Goal: Information Seeking & Learning: Learn about a topic

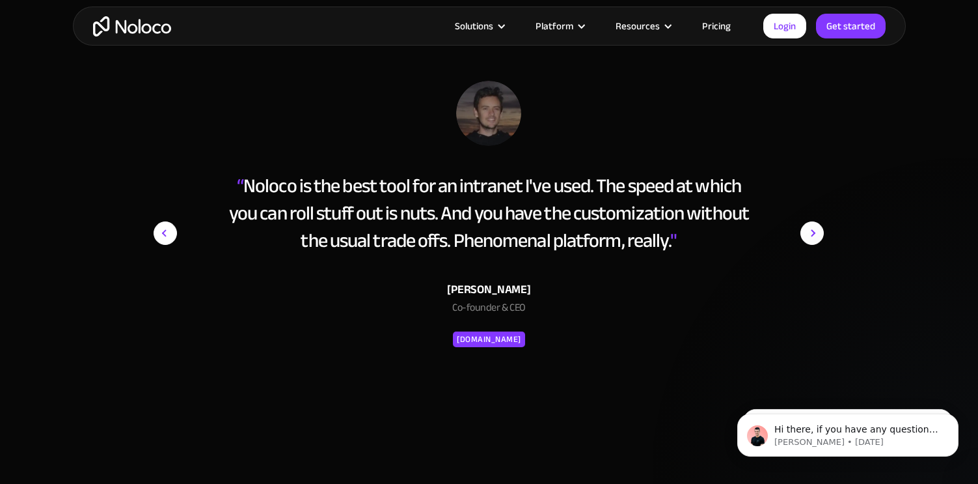
scroll to position [5239, 0]
click at [813, 228] on img "next slide" at bounding box center [812, 232] width 23 height 305
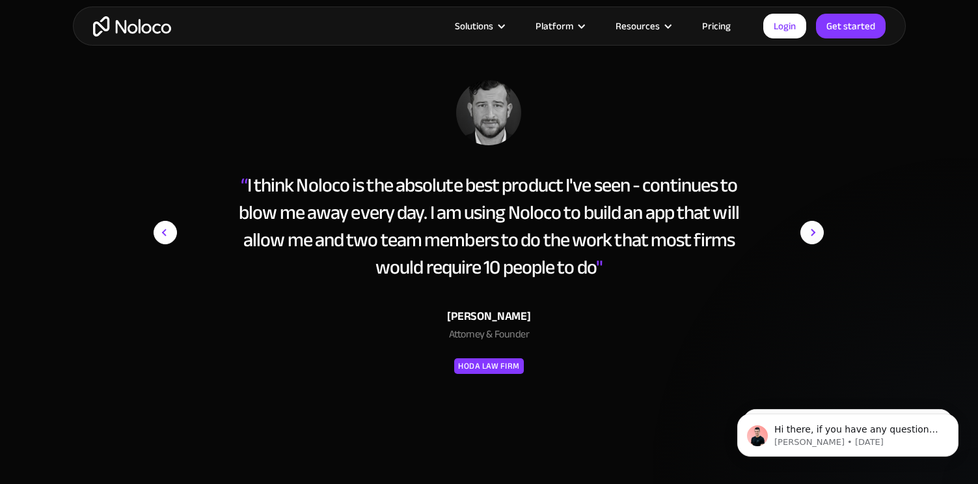
click at [813, 228] on img "next slide" at bounding box center [812, 232] width 23 height 305
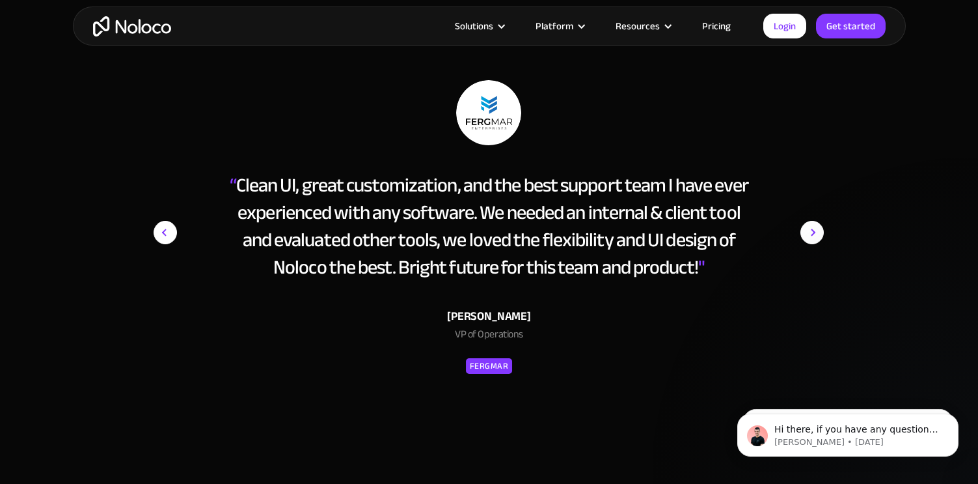
click at [813, 228] on img "next slide" at bounding box center [812, 232] width 23 height 305
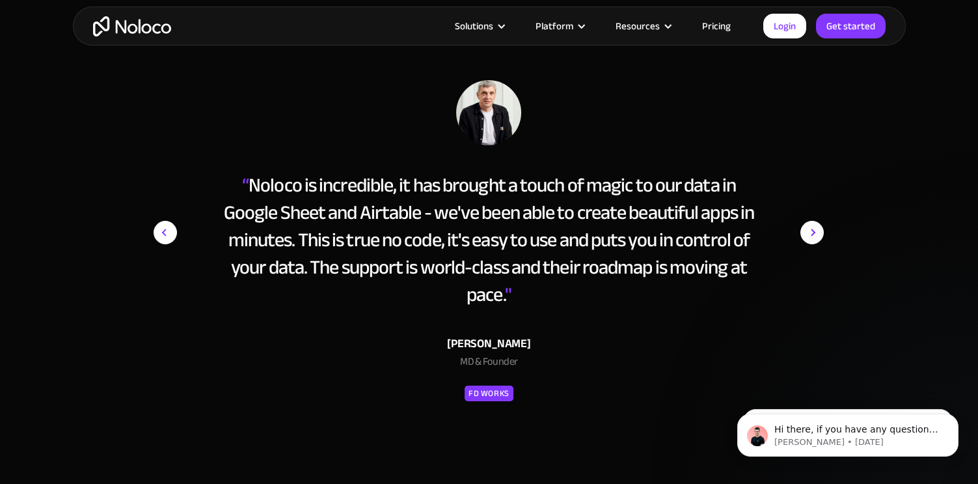
click at [812, 231] on img "next slide" at bounding box center [812, 232] width 23 height 305
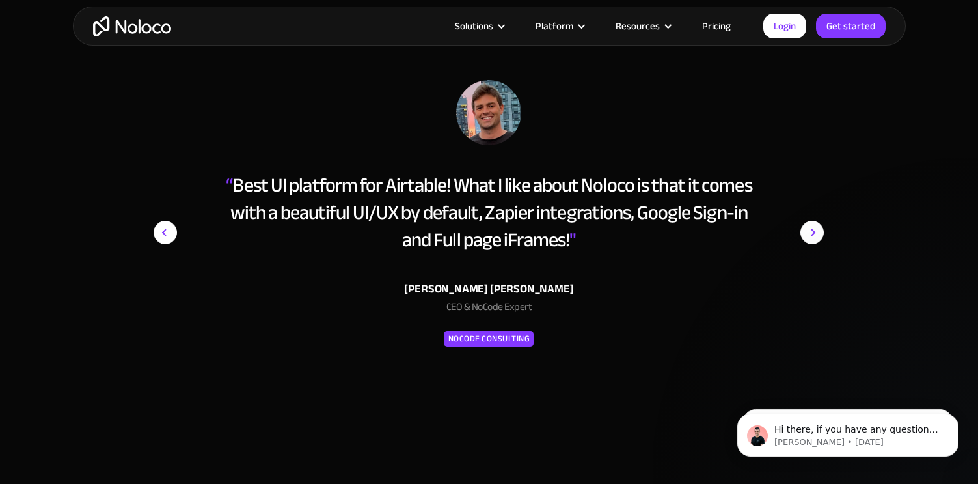
click at [812, 231] on img "next slide" at bounding box center [812, 232] width 23 height 305
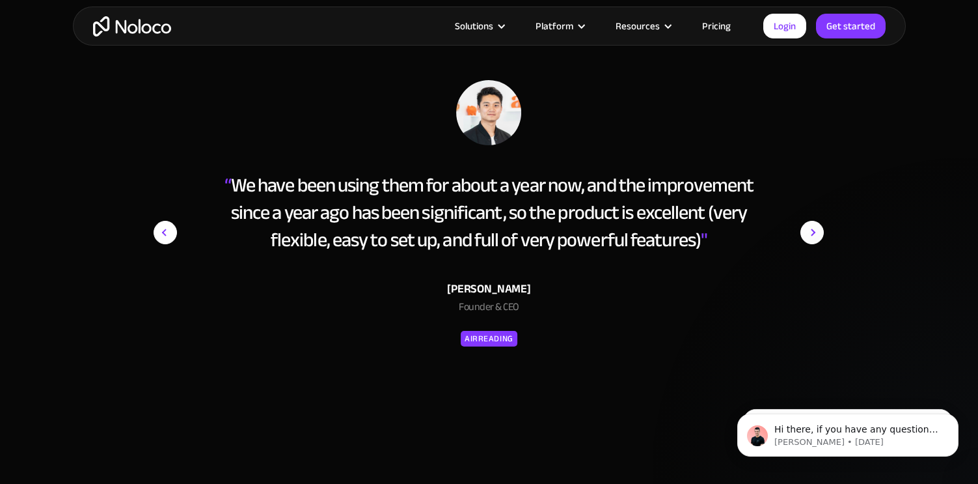
click at [812, 231] on img "next slide" at bounding box center [812, 232] width 23 height 305
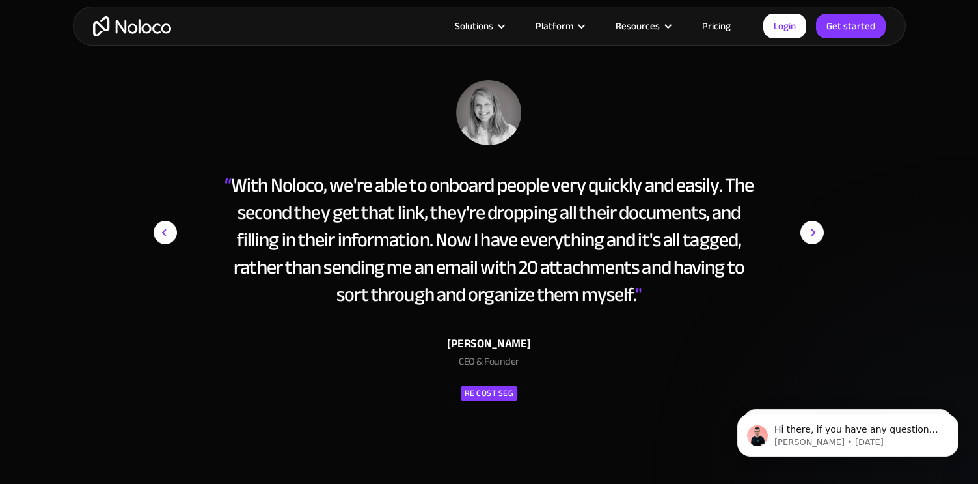
click at [812, 231] on img "next slide" at bounding box center [812, 232] width 23 height 305
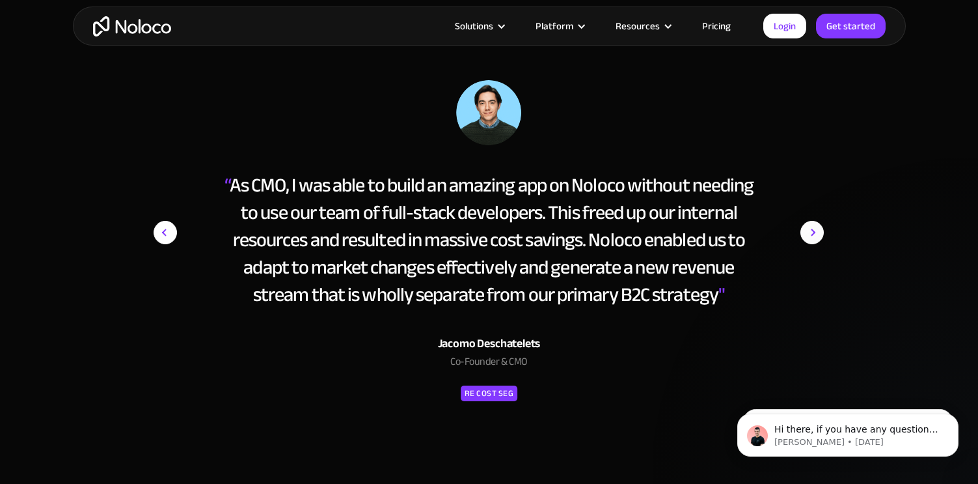
click at [812, 231] on img "next slide" at bounding box center [812, 232] width 23 height 305
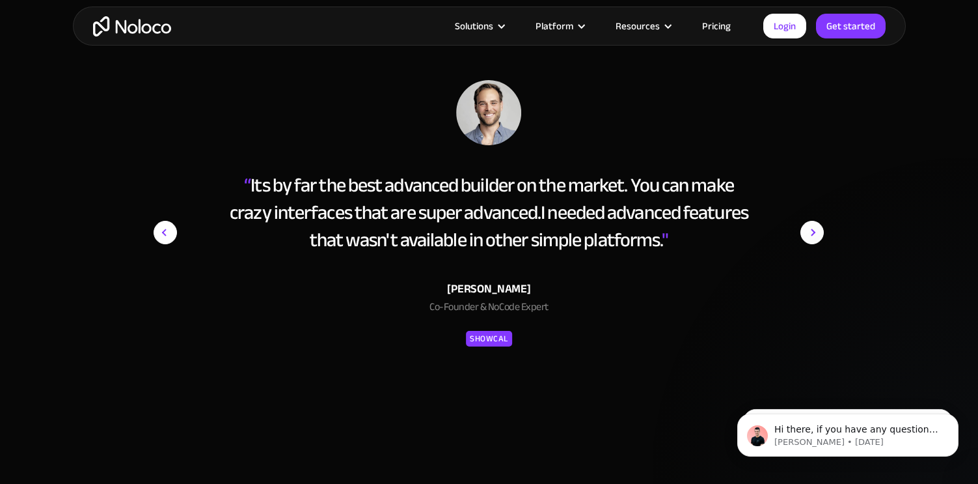
click at [812, 231] on img "next slide" at bounding box center [812, 232] width 23 height 305
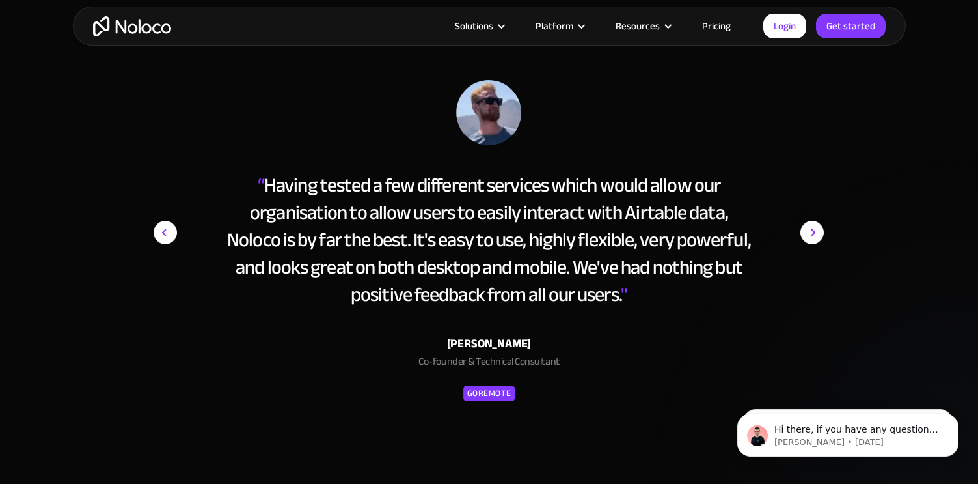
click at [812, 231] on img "next slide" at bounding box center [812, 232] width 23 height 305
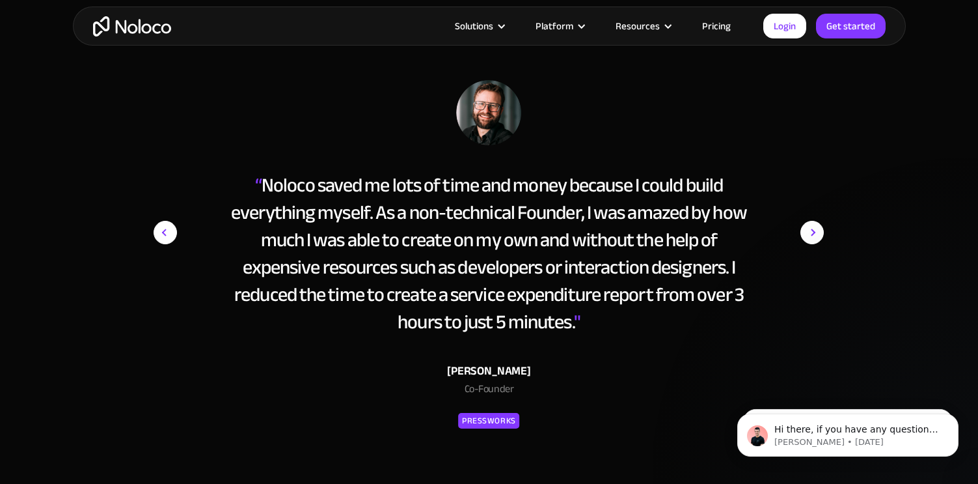
click at [803, 235] on img "next slide" at bounding box center [812, 232] width 23 height 305
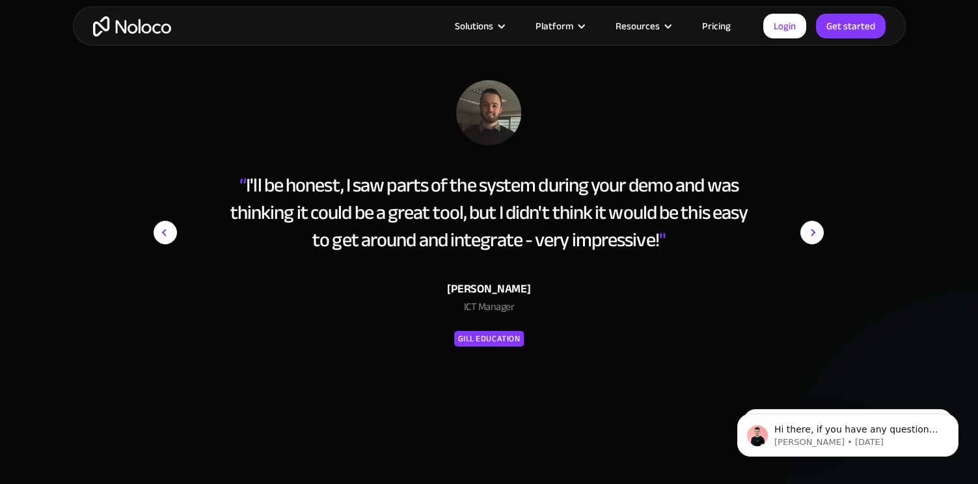
click at [803, 235] on img "next slide" at bounding box center [812, 232] width 23 height 305
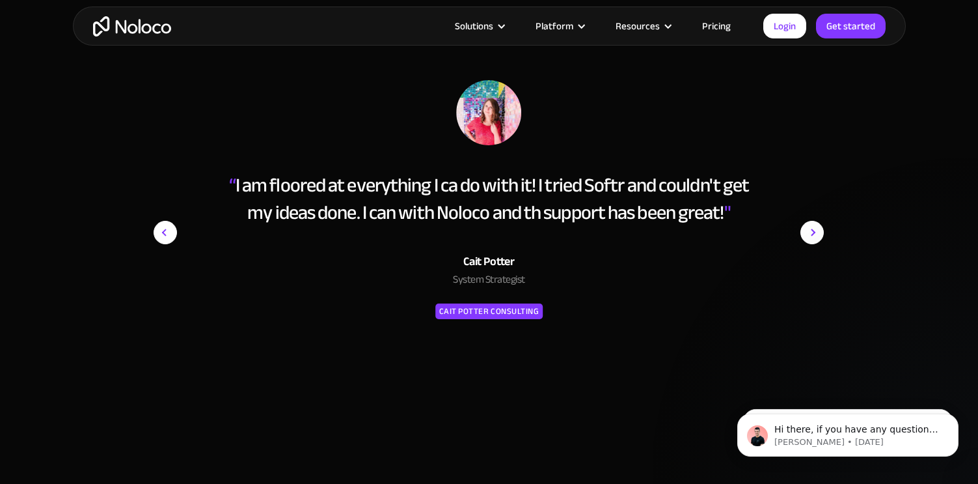
click at [803, 235] on img "next slide" at bounding box center [812, 232] width 23 height 305
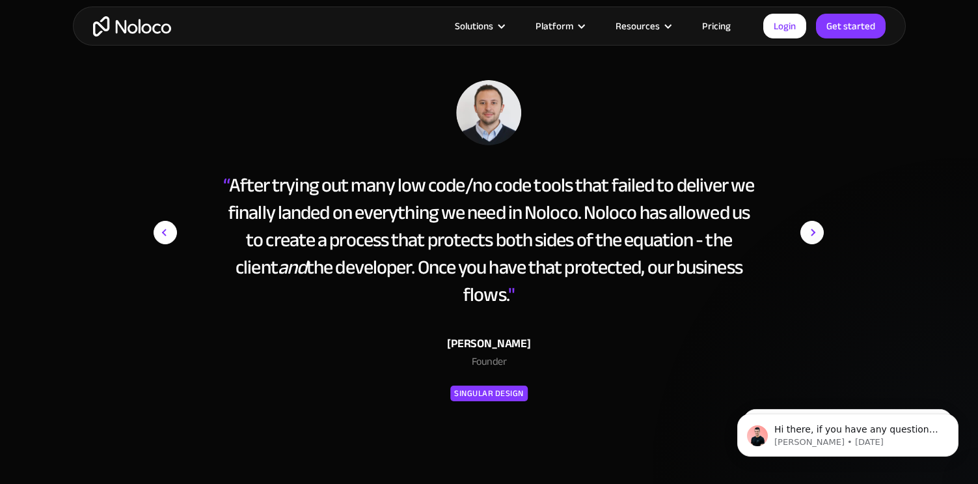
click at [803, 235] on img "next slide" at bounding box center [812, 232] width 23 height 305
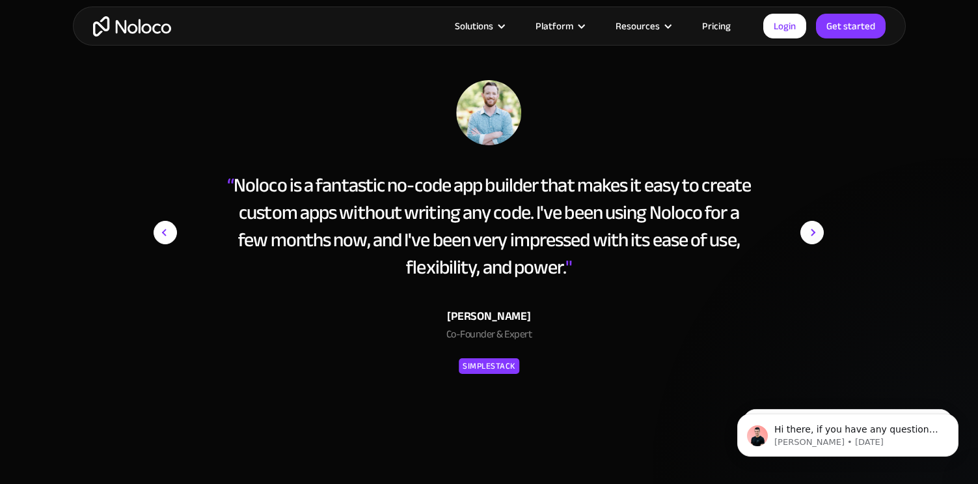
click at [803, 235] on img "next slide" at bounding box center [812, 232] width 23 height 305
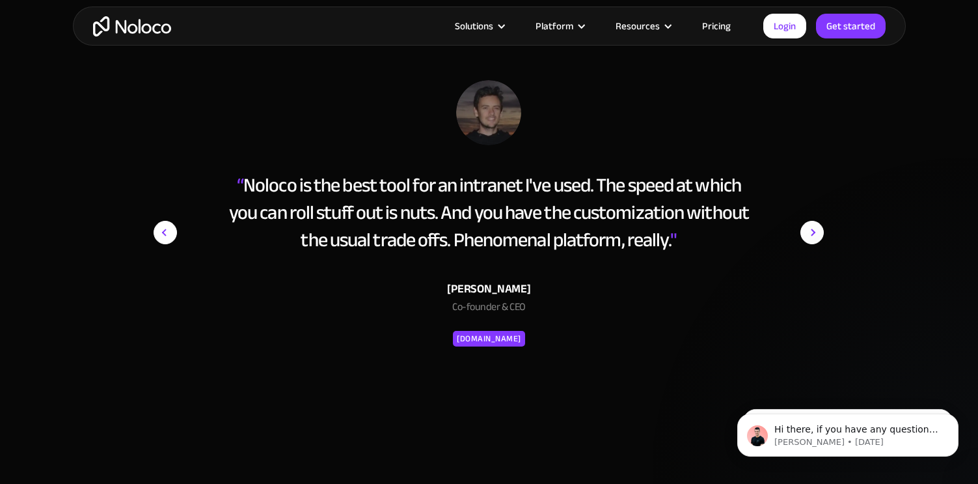
click at [803, 235] on img "next slide" at bounding box center [812, 232] width 23 height 305
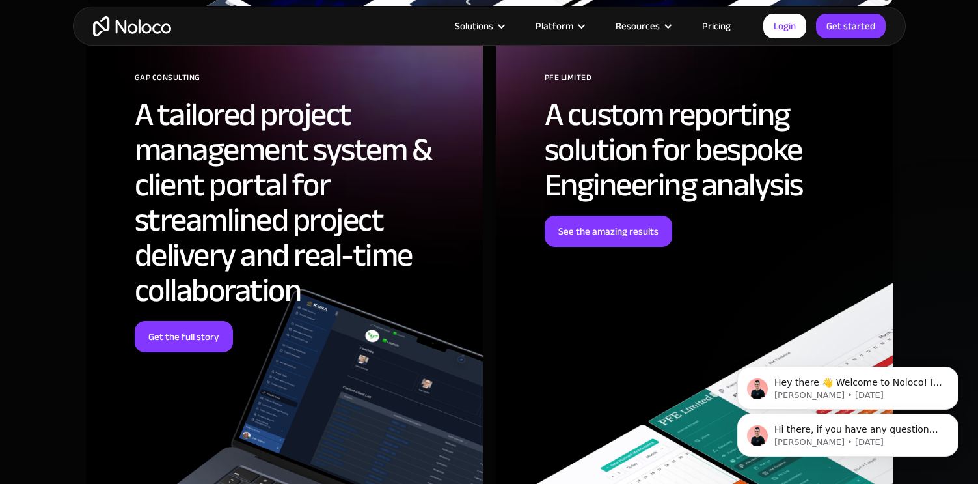
scroll to position [4276, 0]
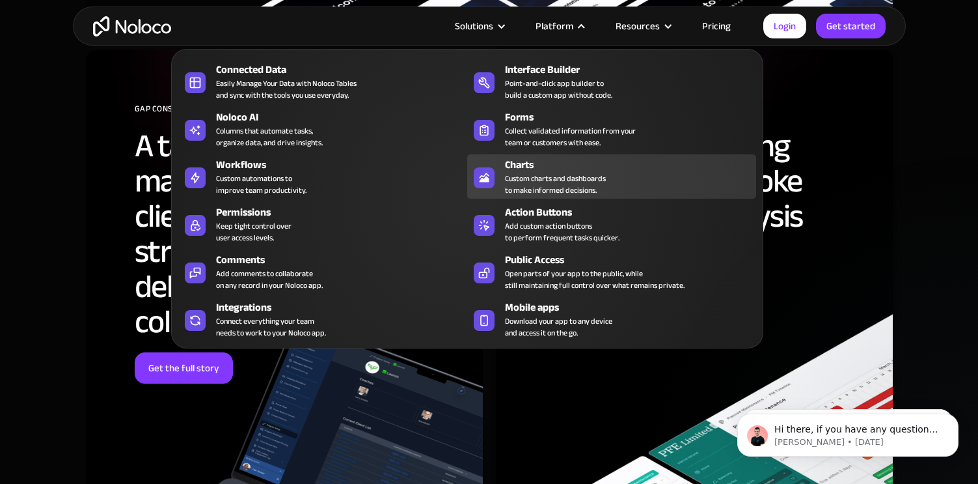
click at [531, 173] on div "Custom charts and dashboards to make informed decisions." at bounding box center [555, 184] width 101 height 23
